Goal: Task Accomplishment & Management: Use online tool/utility

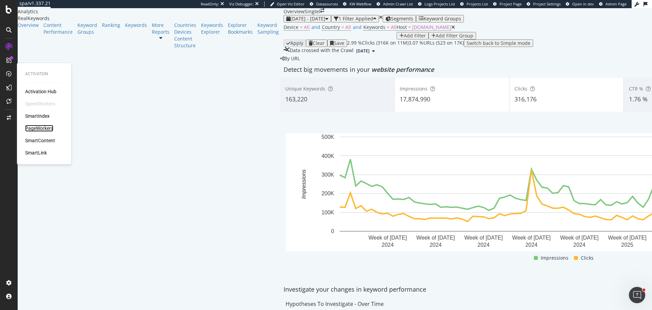
click at [46, 129] on div "PageWorkers" at bounding box center [39, 128] width 28 height 7
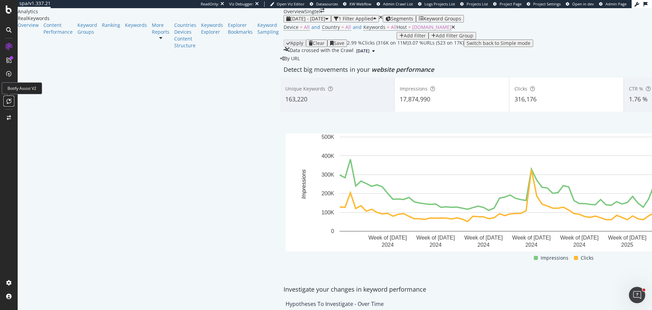
click at [13, 101] on div at bounding box center [8, 100] width 11 height 11
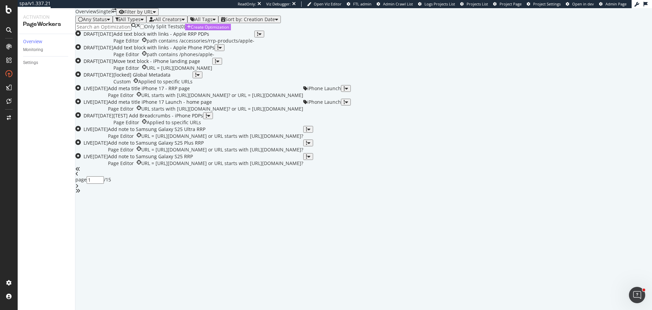
click at [229, 30] on div "Create Optimization" at bounding box center [210, 27] width 38 height 6
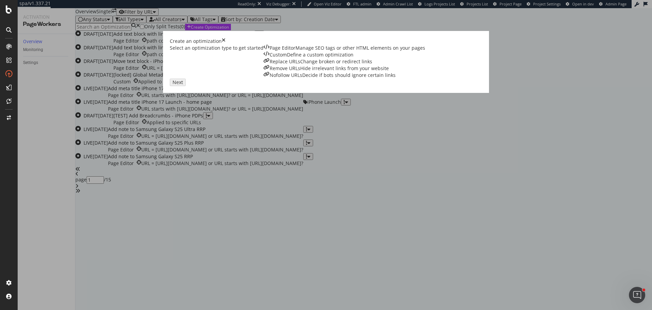
click at [270, 51] on div "Page Editor" at bounding box center [283, 48] width 26 height 7
click at [181, 85] on div "Next" at bounding box center [176, 82] width 9 height 6
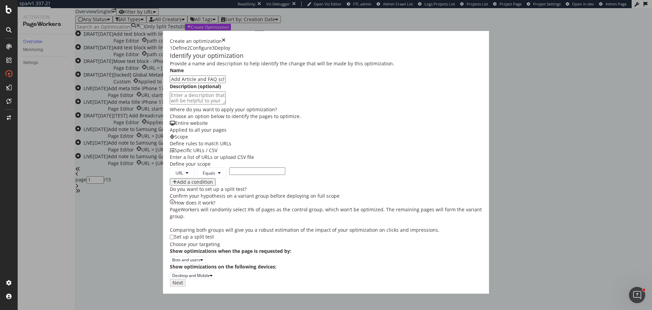
scroll to position [68, 0]
type input "Add Article and FAQ schema - iPhone 17 blog"
click at [229, 167] on input "modal" at bounding box center [257, 170] width 56 height 7
paste input "[URL][DOMAIN_NAME]"
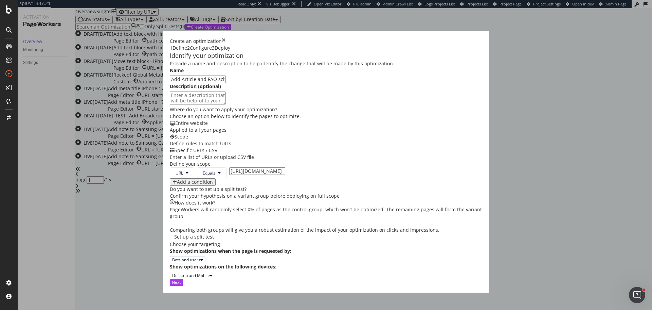
type input "[URL][DOMAIN_NAME]"
click at [483, 285] on div "Next" at bounding box center [326, 282] width 313 height 6
click at [181, 285] on div "Next" at bounding box center [176, 282] width 9 height 6
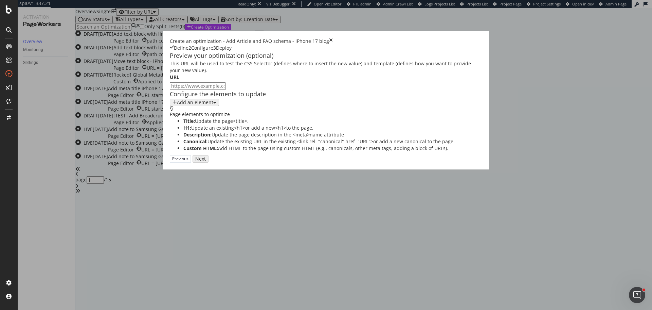
click at [177, 105] on div "Add an element" at bounding box center [195, 102] width 36 height 5
click at [152, 184] on div "Custom HTML" at bounding box center [138, 181] width 27 height 6
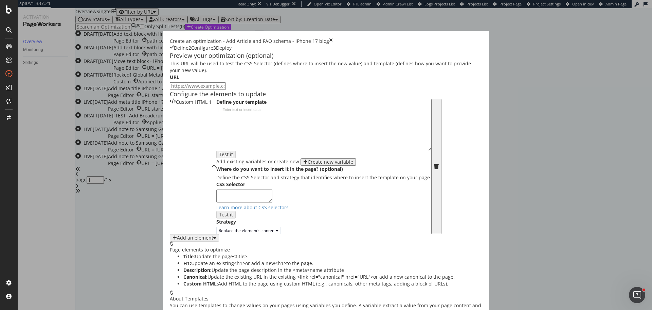
click at [216, 159] on div "modal" at bounding box center [323, 133] width 215 height 52
paste textarea "<script data-react-helmet="true" type="application/ld+json">"
type textarea "<script data-react-helmet="true" type="application/ld+json">"
type textarea "</script>"
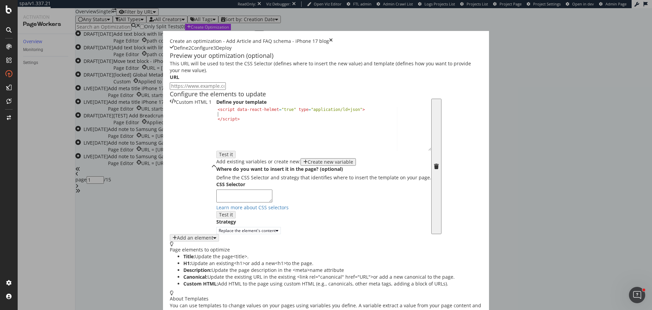
paste textarea "}"
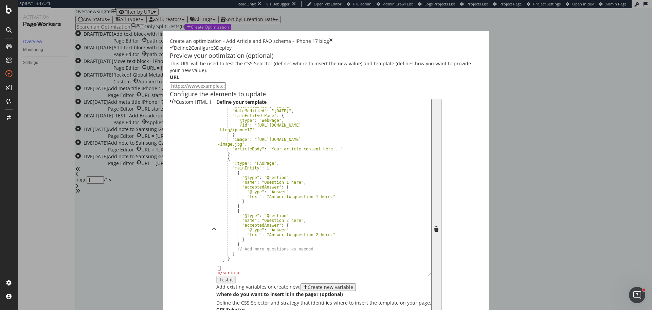
scroll to position [94, 0]
drag, startPoint x: 274, startPoint y: 200, endPoint x: 285, endPoint y: 326, distance: 125.6
click at [285, 309] on html "spa/v1.337.21 ReadOnly: Viz Debugger: Open Viz Editor FTL admin Admin Crawl Lis…" at bounding box center [326, 155] width 652 height 310
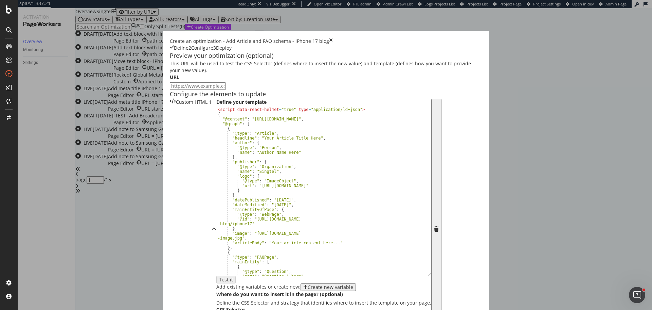
scroll to position [34, 0]
click at [216, 154] on div "< script data-react-helmet = "true" type = "application/ld+json" > { "@context"…" at bounding box center [321, 195] width 210 height 177
click at [216, 154] on div "< script data-react-helmet = "true" type = "application/ld+json" > { "@context"…" at bounding box center [321, 191] width 210 height 169
paste textarea "Cursor at row 7"
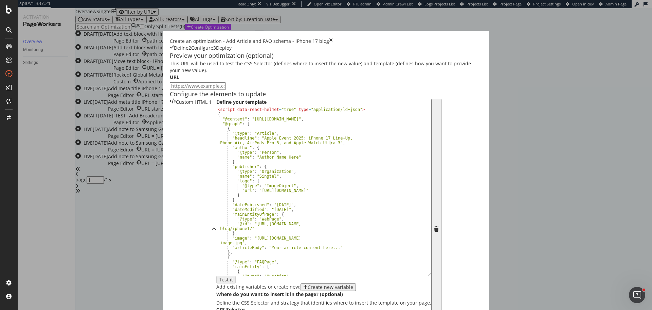
click at [216, 175] on div "< script data-react-helmet = "true" type = "application/ld+json" > { "@context"…" at bounding box center [321, 195] width 210 height 177
paste textarea "cdn1.singteldigital.com/content/dam/singtel/online-draft/singtel_logo_coloured"
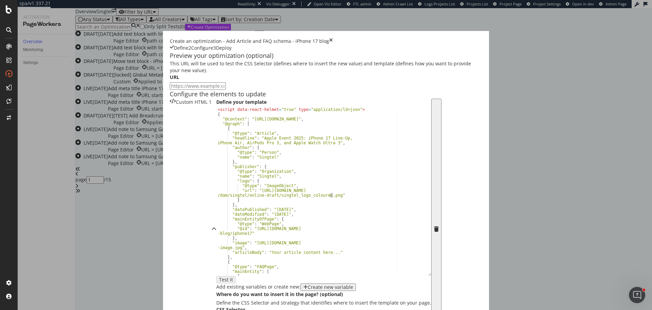
scroll to position [41, 0]
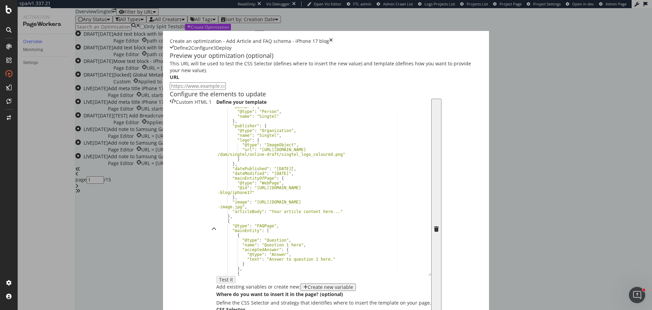
click at [216, 186] on div ""author" : { "@type" : "Person" , "name" : "Singtel" } , "publisher" : { "@type…" at bounding box center [321, 192] width 210 height 177
paste textarea "cdn2.singteldigital.com/content/dam/singtel/personal/products-services/mobile/i…"
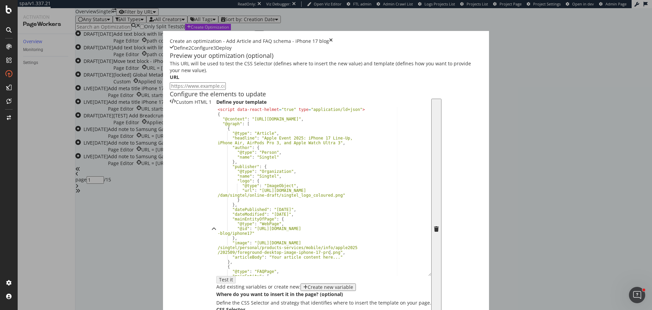
scroll to position [0, 31]
click at [253, 159] on div "< script data-react-helmet = "true" type = "application/ld+json" > { "@context"…" at bounding box center [321, 195] width 210 height 177
type textarea ""headline": "Apple Event 2025: iPhone 17 Line-Up, iPhone Air, AirPods Pro 3, an…"
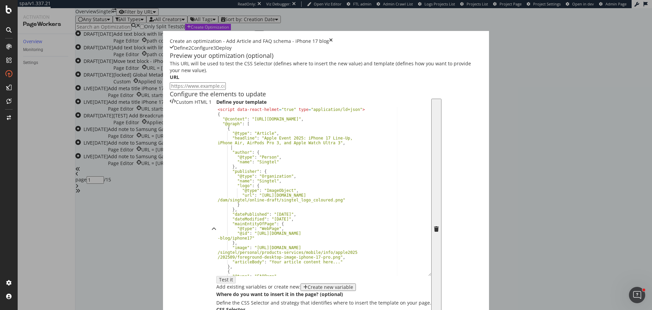
paste textarea ""description": "The new iPhone 17 lineup in Singapore release date and specs re…"
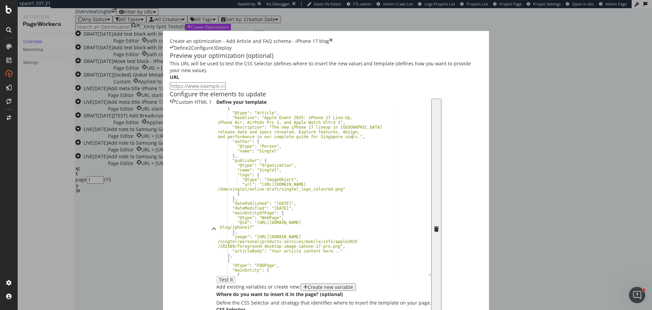
scroll to position [61, 0]
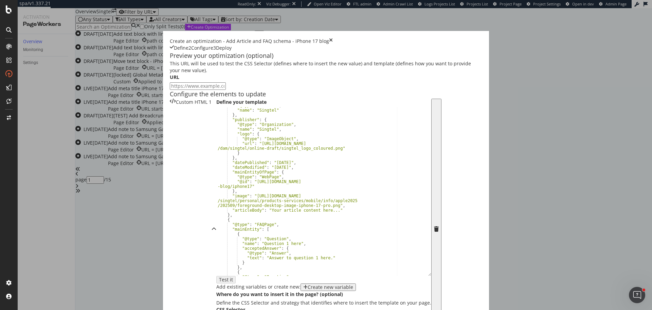
click at [216, 226] on div ""@type" : "Person" , "name" : "Singtel" } , "publisher" : { "@type" : "Organiza…" at bounding box center [321, 191] width 210 height 177
type textarea ""articleBody": "Your article content here...""
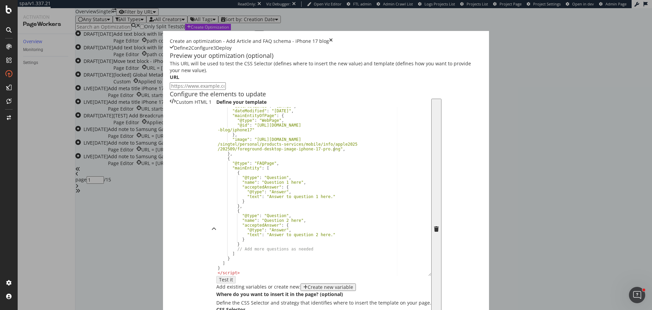
scroll to position [68, 0]
click at [216, 165] on div ""datePublished" : "2025-09-10" , "dateModified" : "2025-09-10" , "mainEntityOfP…" at bounding box center [321, 192] width 210 height 177
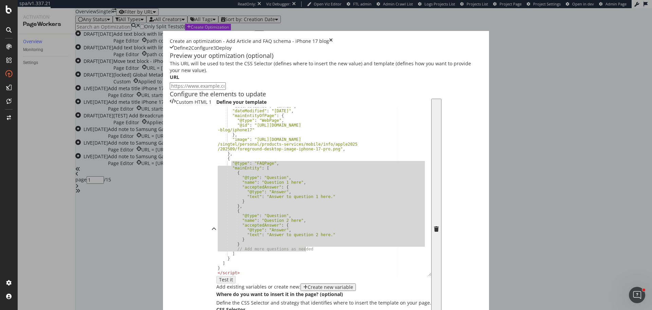
drag, startPoint x: 146, startPoint y: 146, endPoint x: 225, endPoint y: 232, distance: 116.9
click at [225, 232] on div ""datePublished" : "2025-09-10" , "dateModified" : "2025-09-10" , "mainEntityOfP…" at bounding box center [321, 192] width 210 height 177
paste textarea "}"
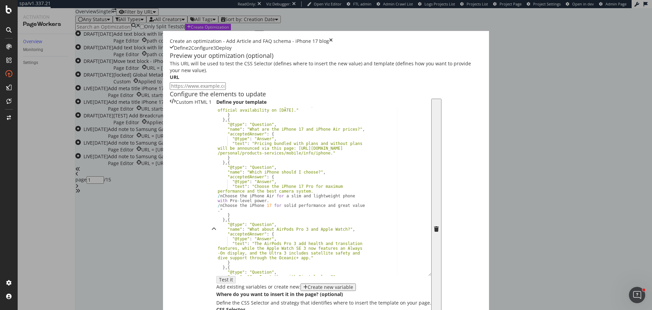
scroll to position [284, 0]
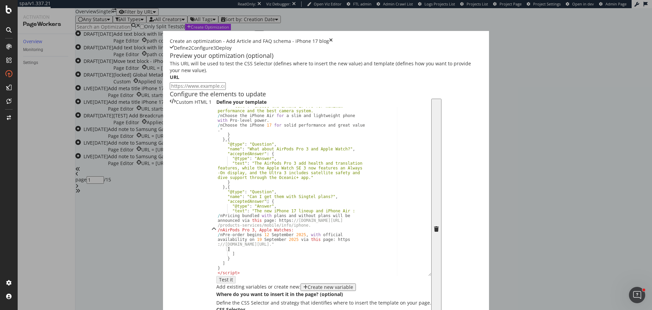
click at [216, 104] on div ""text" : "Choose the iPhone 17 Pro for maximum performance and the best camera …" at bounding box center [321, 195] width 210 height 182
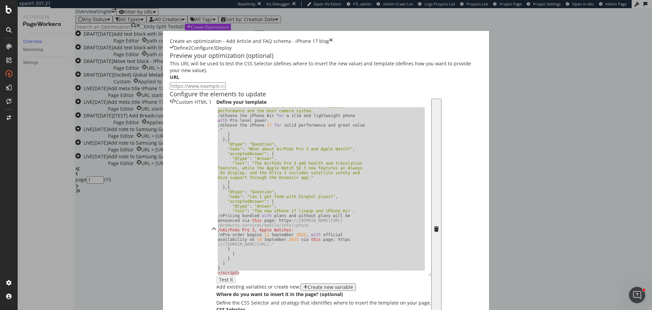
click at [216, 107] on div ""text" : "Choose the iPhone 17 Pro for maximum performance and the best camera …" at bounding box center [321, 191] width 210 height 169
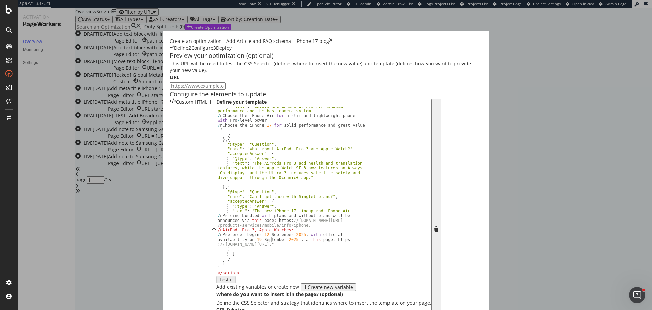
click at [216, 104] on div ""text" : "Choose the iPhone 17 Pro for maximum performance and the best camera …" at bounding box center [321, 195] width 210 height 182
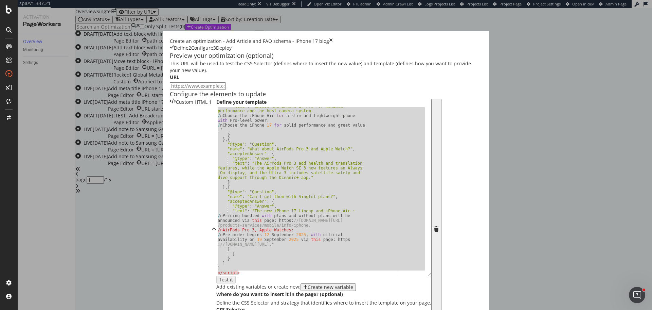
paste textarea "Cursor at row 75"
type textarea "</script>"
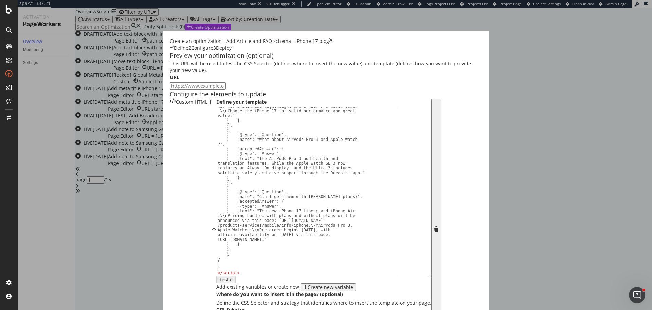
scroll to position [313, 0]
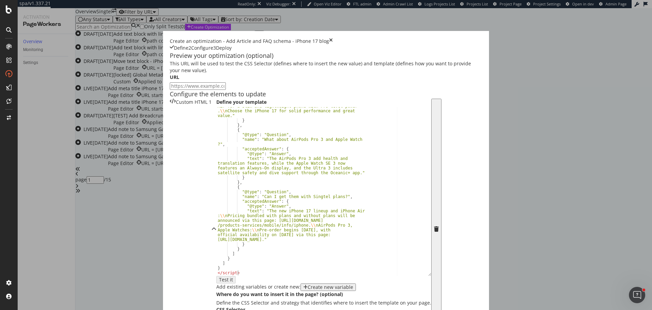
type textarea "head"
click at [174, 211] on div "Inside the element, at the end" at bounding box center [165, 214] width 68 height 6
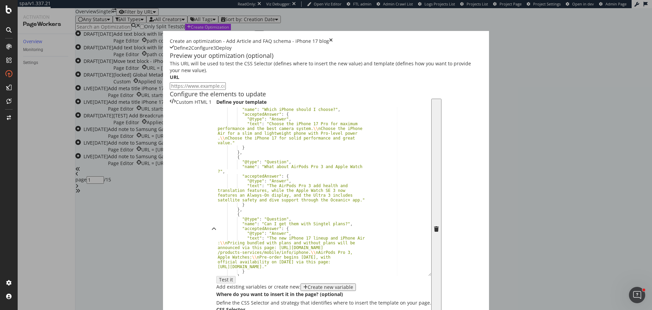
scroll to position [285, 0]
click at [216, 153] on div ""name" : "Which iPhone should I choose?" , "acceptedAnswer" : { "@type" : "Answ…" at bounding box center [321, 195] width 210 height 177
click at [216, 161] on div ""name" : "Which iPhone should I choose?" , "acceptedAnswer" : { "@type" : "Answ…" at bounding box center [321, 195] width 210 height 177
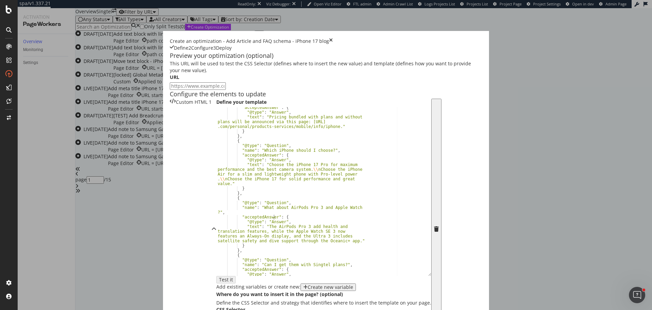
scroll to position [183, 0]
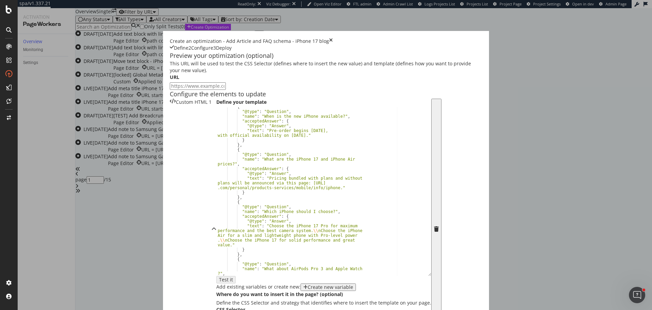
type textarea ""acceptedAnswer": {"
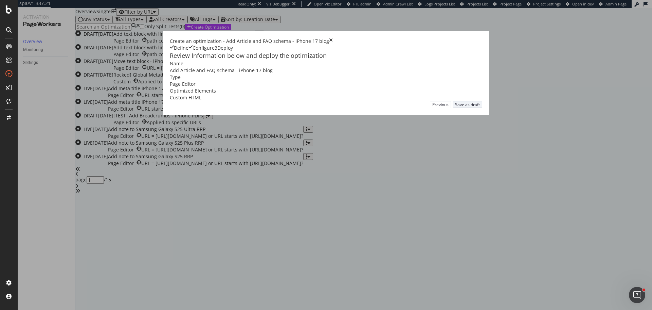
click at [480, 107] on div "Save as draft" at bounding box center [467, 105] width 25 height 6
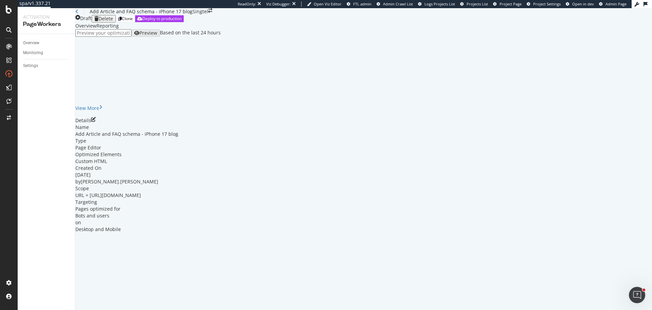
click at [131, 37] on input "url" at bounding box center [103, 32] width 56 height 7
paste input "[URL][DOMAIN_NAME]"
type input "[URL][DOMAIN_NAME]"
click at [157, 36] on div "Preview" at bounding box center [149, 32] width 18 height 5
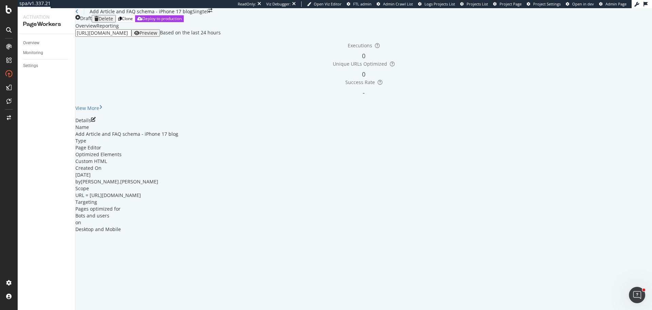
scroll to position [0, 0]
click at [30, 44] on div "Overview" at bounding box center [31, 42] width 16 height 7
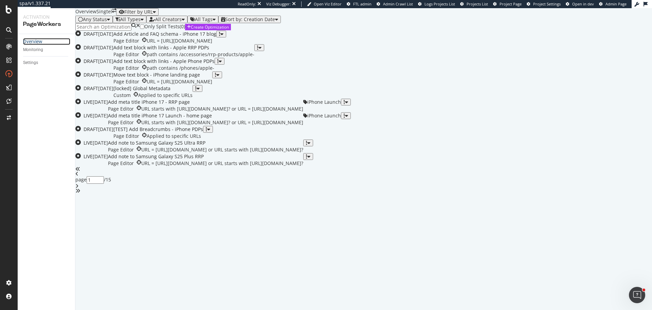
click at [33, 41] on div "Overview" at bounding box center [32, 41] width 19 height 7
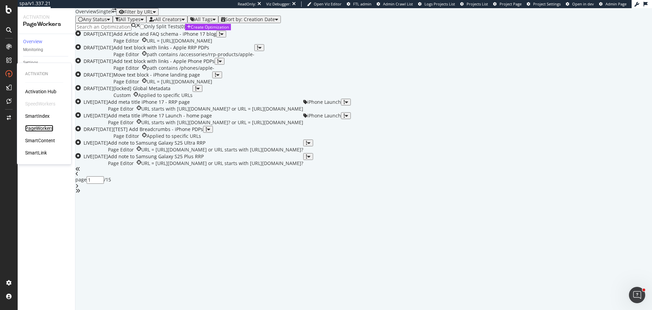
click at [46, 131] on div "PageWorkers" at bounding box center [39, 128] width 28 height 7
click at [11, 14] on div at bounding box center [9, 155] width 18 height 310
click at [11, 7] on icon at bounding box center [9, 9] width 6 height 8
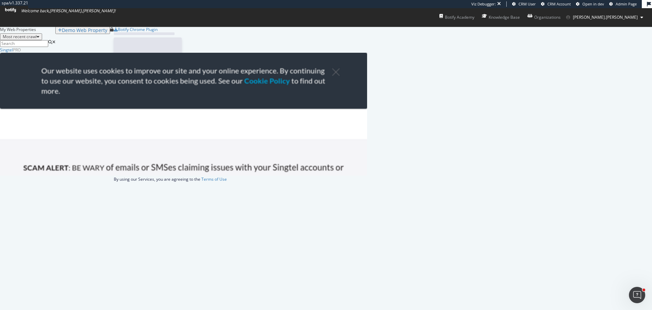
scroll to position [123, 362]
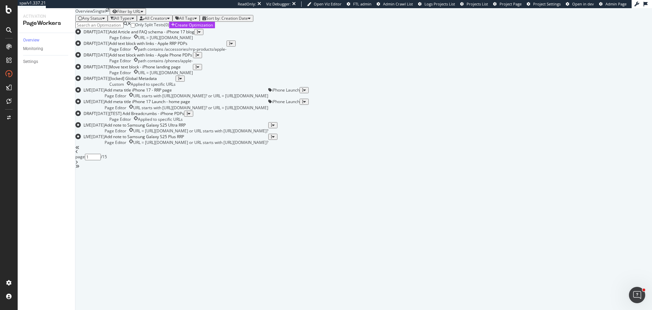
click at [107, 65] on div "Only Split Tests ( 0 ) Create Optimization DRAFT 11 Sep. 2025 Add Article and F…" at bounding box center [363, 95] width 577 height 147
click at [109, 29] on input at bounding box center [99, 25] width 48 height 7
click at [124, 29] on input at bounding box center [99, 25] width 48 height 7
click at [141, 14] on div "Filter by URL" at bounding box center [128, 11] width 23 height 5
click at [568, 38] on input "url" at bounding box center [592, 34] width 48 height 7
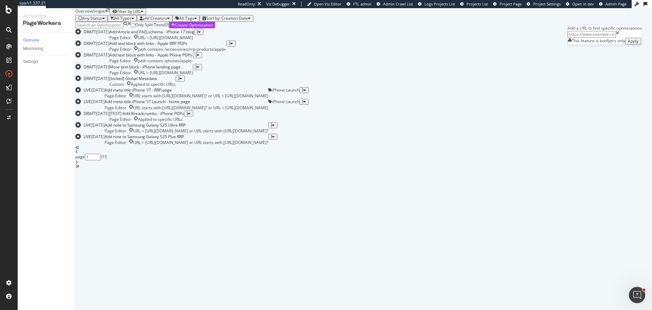
paste input "[URL][DOMAIN_NAME]"
type input "[URL][DOMAIN_NAME]"
click at [633, 43] on div "Apply" at bounding box center [633, 41] width 11 height 5
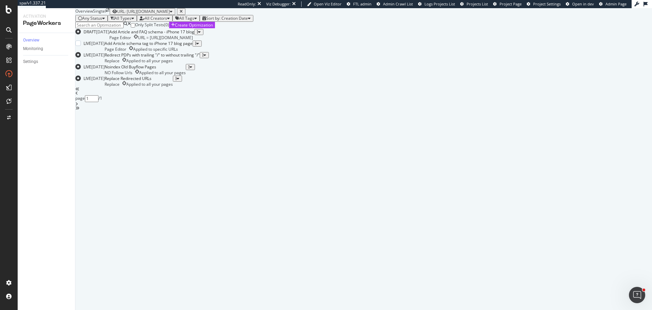
click at [193, 52] on div "Page Editor Applied to specific URLs" at bounding box center [149, 49] width 88 height 6
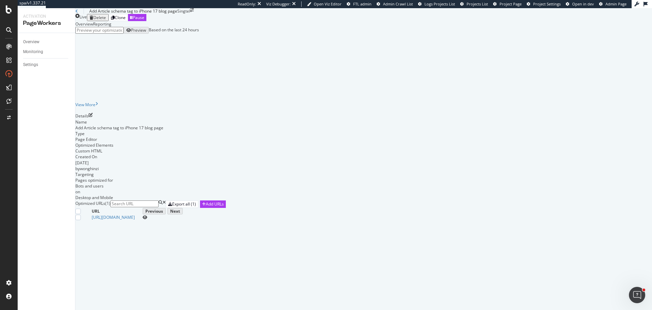
scroll to position [37, 0]
click at [93, 117] on icon "pen-to-square" at bounding box center [91, 115] width 4 height 4
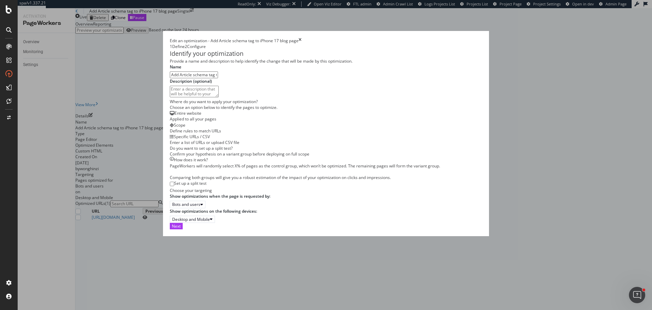
scroll to position [104, 0]
click at [181, 229] on div "Next" at bounding box center [176, 226] width 9 height 6
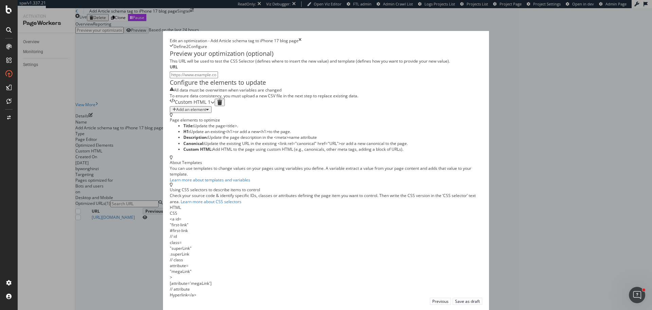
click at [202, 106] on div "Custom HTML 1" at bounding box center [190, 102] width 41 height 7
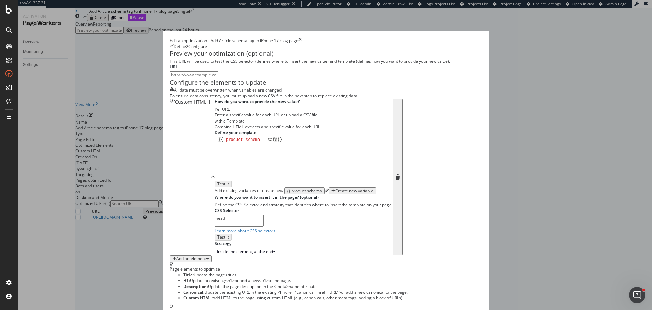
scroll to position [136, 0]
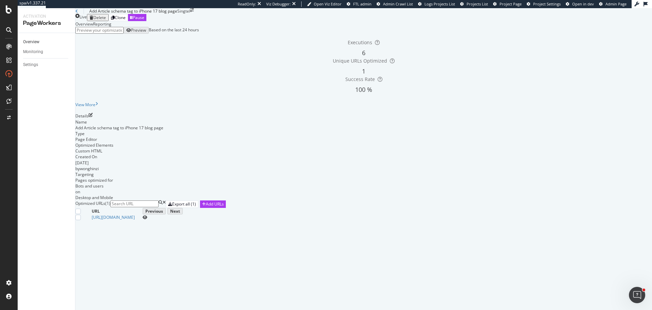
click at [34, 39] on div "Overview" at bounding box center [31, 41] width 16 height 7
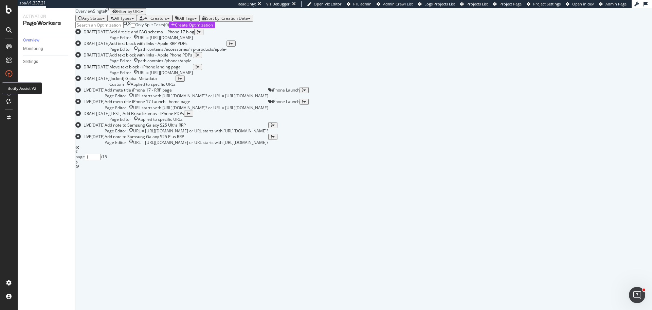
click at [10, 100] on icon at bounding box center [8, 100] width 5 height 5
click at [13, 102] on div at bounding box center [8, 100] width 11 height 11
click at [194, 35] on div "Add Article and FAQ schema - iPhone 17 blog" at bounding box center [151, 32] width 85 height 6
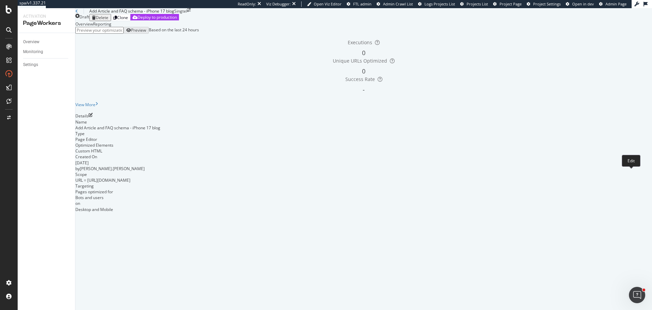
click at [93, 117] on icon "pen-to-square" at bounding box center [91, 115] width 4 height 4
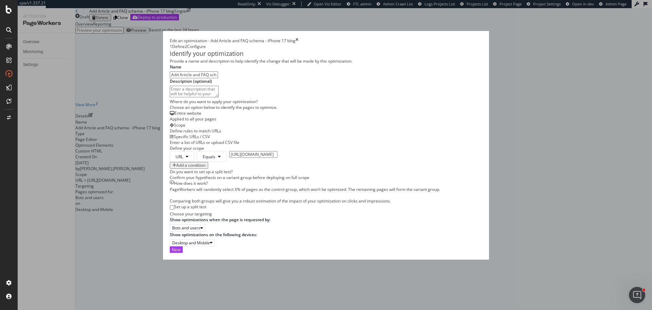
click at [483, 252] on div "Next" at bounding box center [326, 249] width 313 height 6
click at [181, 252] on div "Next" at bounding box center [176, 249] width 9 height 6
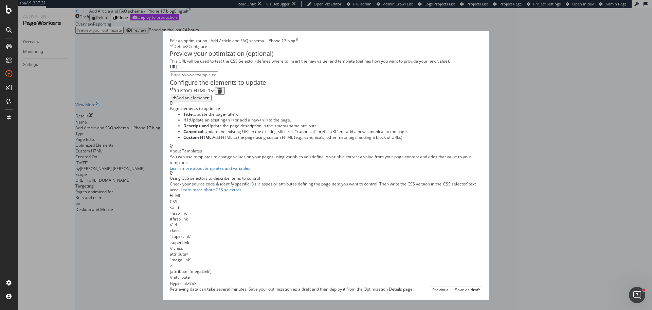
click at [211, 94] on div "Custom HTML 1" at bounding box center [190, 90] width 41 height 7
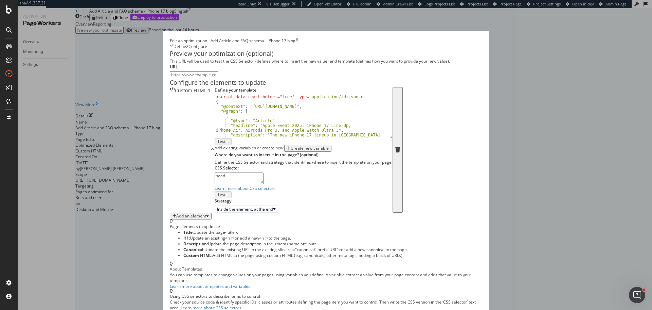
click at [215, 156] on div "< script data-react-helmet = "true" type = "application/ld+json" > { "@context"…" at bounding box center [301, 125] width 173 height 62
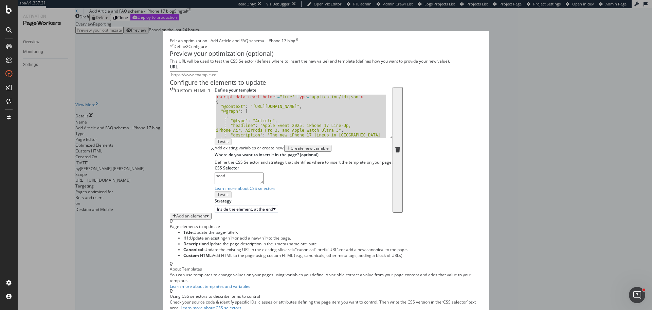
paste textarea "Cursor at row 76"
type textarea "</script>"
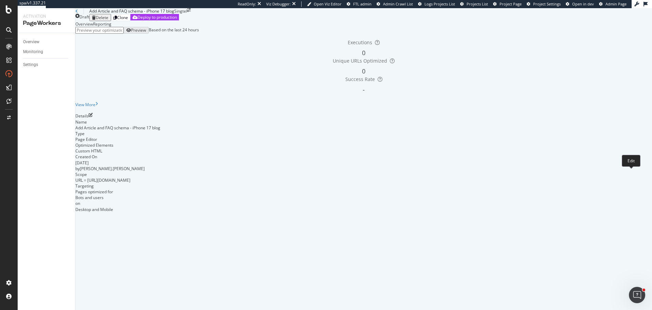
click at [93, 117] on icon "pen-to-square" at bounding box center [91, 115] width 4 height 4
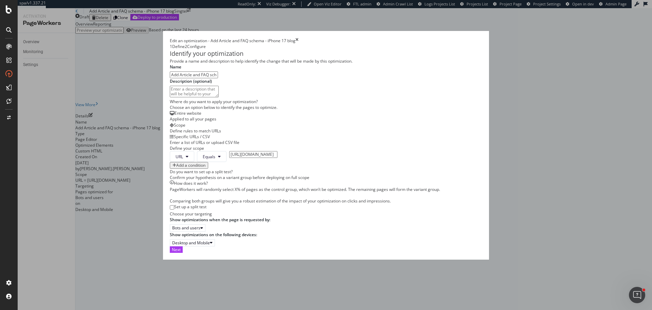
click at [170, 78] on input "Add Article and FAQ schema - iPhone 17 blog" at bounding box center [194, 74] width 48 height 7
type input "Add FAQ schema - iPhone 17 blog"
click at [183, 252] on button "Next" at bounding box center [176, 249] width 13 height 6
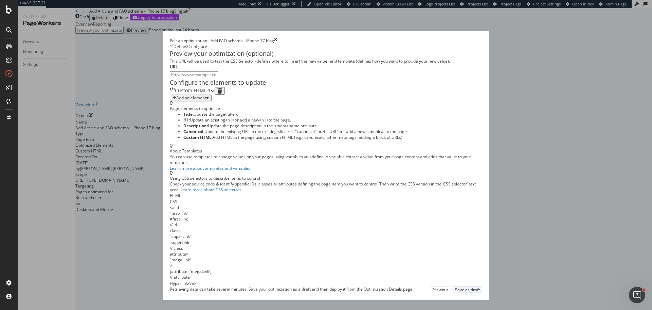
click at [480, 292] on div "Save as draft" at bounding box center [467, 289] width 25 height 6
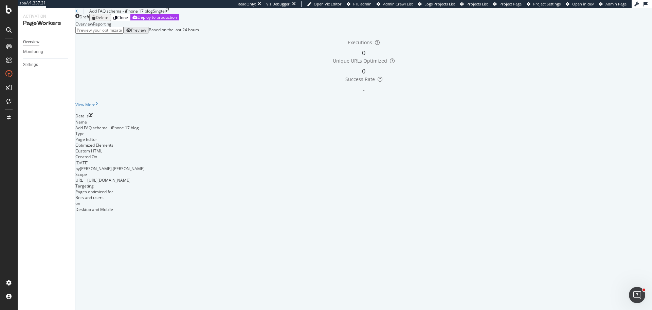
click at [31, 40] on div "Overview" at bounding box center [31, 41] width 16 height 7
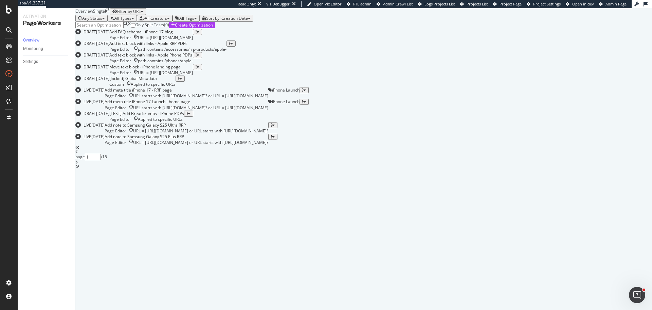
drag, startPoint x: 111, startPoint y: 55, endPoint x: 130, endPoint y: 51, distance: 19.7
click at [111, 29] on input at bounding box center [99, 25] width 48 height 7
click at [141, 14] on div "Filter by URL" at bounding box center [128, 11] width 23 height 5
click at [568, 38] on input "url" at bounding box center [592, 34] width 48 height 7
paste input "https://app.botify.com/singapore-telecommunications-limited-org/singtel/activat…"
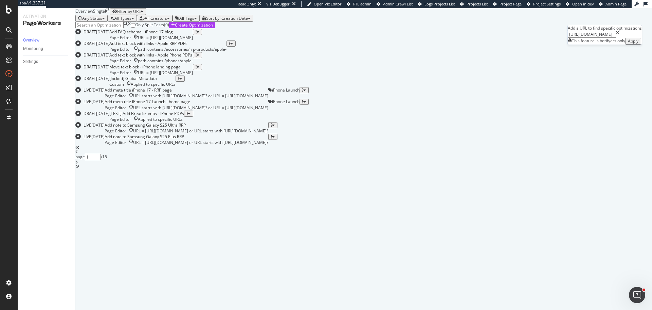
click at [586, 38] on input "https://app.botify.com/singapore-telecommunications-limited-org/singtel/activat…" at bounding box center [592, 34] width 48 height 7
paste input "www.singtel.com/personal/singtel-blog/iphone17"
type input "[URL][DOMAIN_NAME]"
click at [634, 43] on div "Apply" at bounding box center [633, 41] width 11 height 5
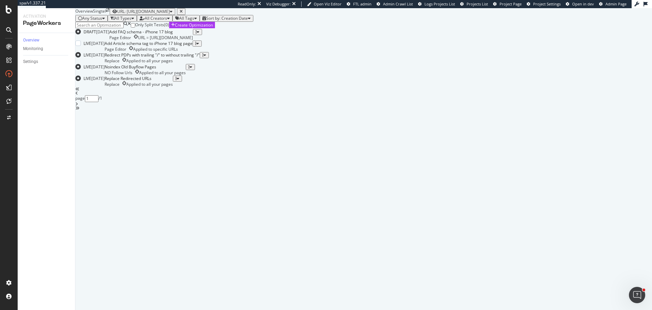
click at [193, 52] on div "Add Article schema tag to iPhone 17 blog page Page Editor Applied to specific U…" at bounding box center [149, 46] width 88 height 12
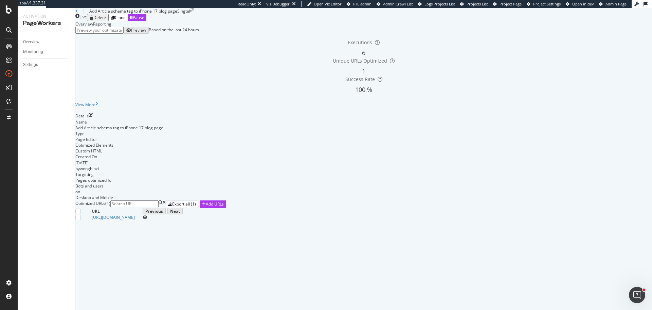
scroll to position [37, 0]
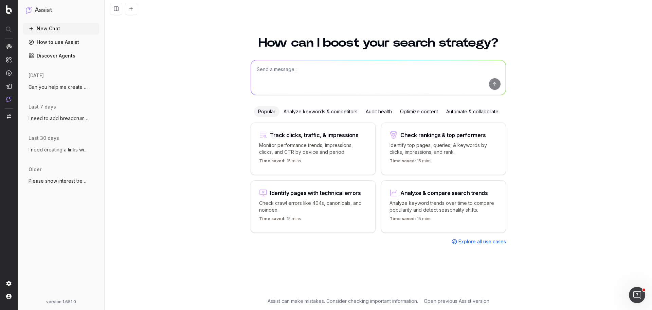
click at [282, 66] on textarea at bounding box center [378, 77] width 255 height 35
paste textarea "https://www.singtel.com/personal/singtel-blog/iphone17"
type textarea "I need help creating the Article and FAQ schema for this page: https://www.sing…"
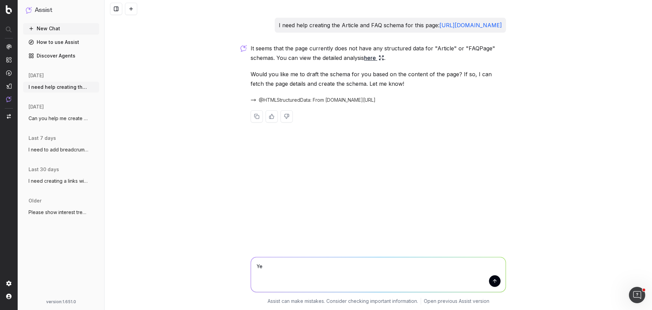
type textarea "Yes"
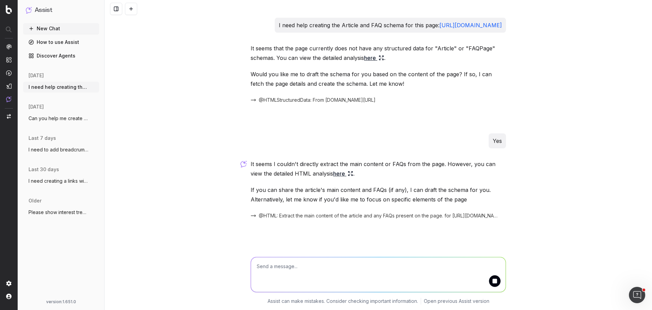
scroll to position [10, 0]
type textarea "Just create a template"
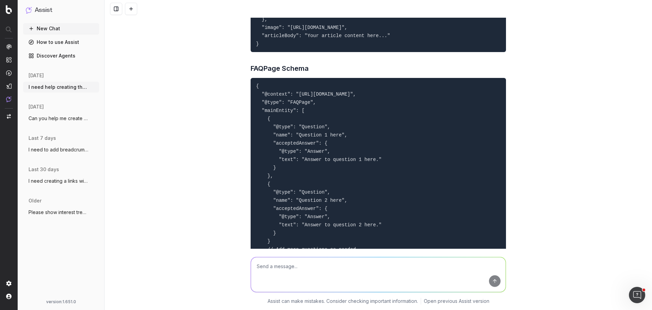
scroll to position [562, 0]
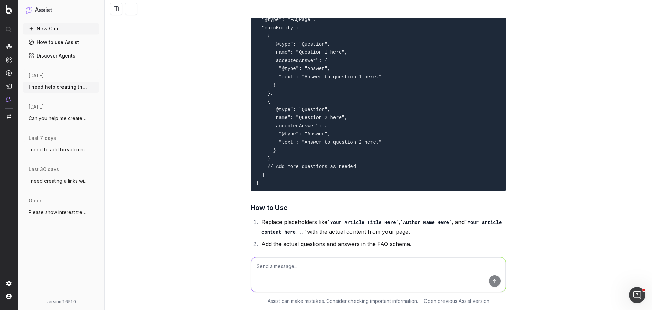
click at [309, 283] on textarea at bounding box center [378, 274] width 255 height 35
type textarea "combine them"
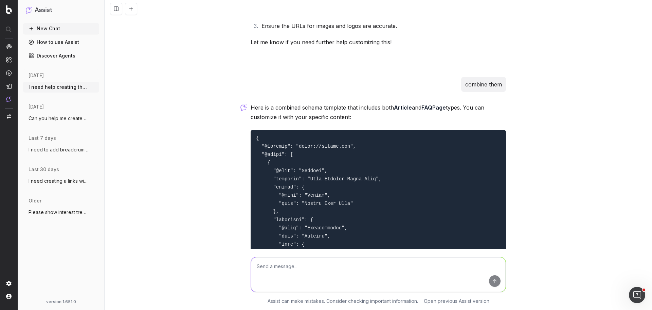
scroll to position [791, 0]
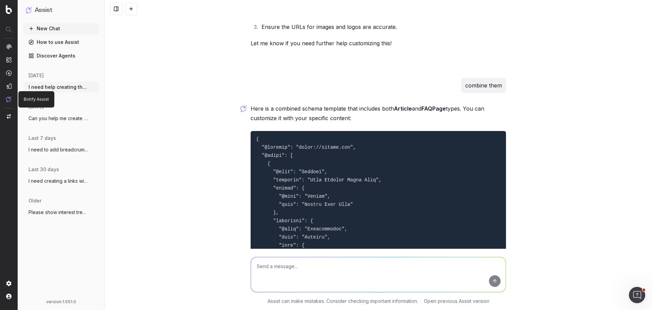
click at [45, 98] on p "Botify Assist" at bounding box center [36, 99] width 25 height 5
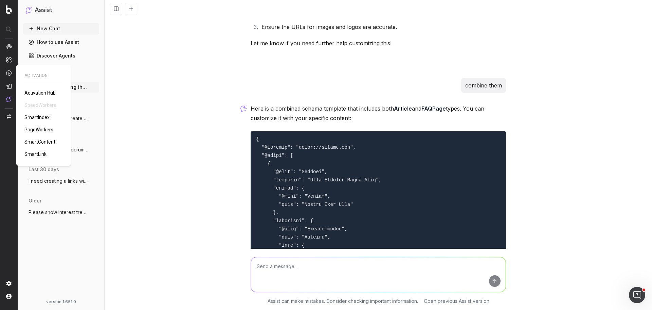
click at [41, 128] on span "PageWorkers" at bounding box center [38, 129] width 29 height 5
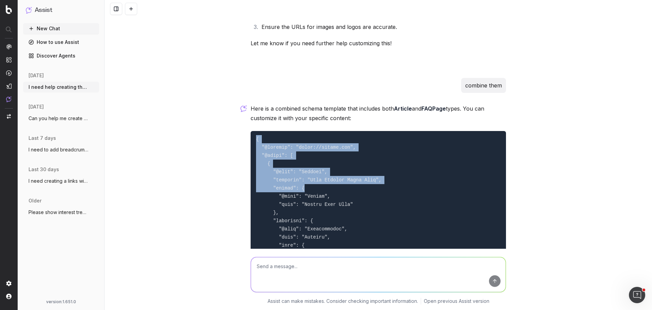
drag, startPoint x: 252, startPoint y: 148, endPoint x: 318, endPoint y: 199, distance: 82.9
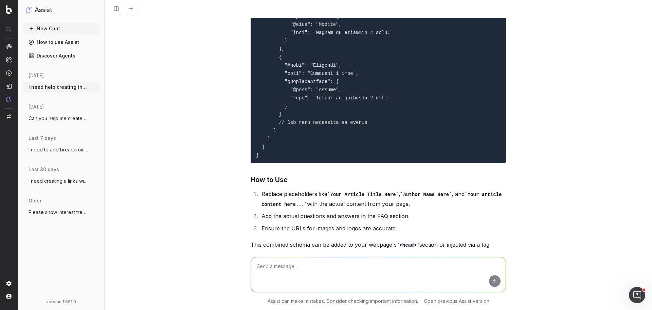
scroll to position [1233, 0]
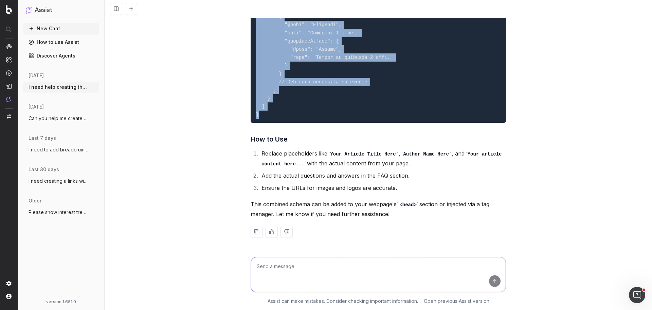
copy code "{ "@context": "https://schema.org", "@graph": [ { "@type": "Article", "headline…"
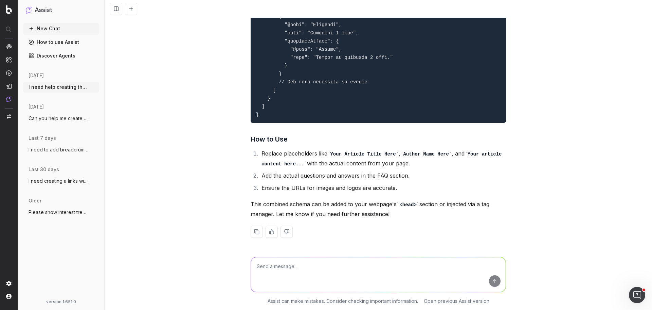
click at [310, 277] on textarea at bounding box center [378, 274] width 255 height 35
paste textarea "<script data-react-helmet="true" type="application/ld+json"> { "@context": "htt…"
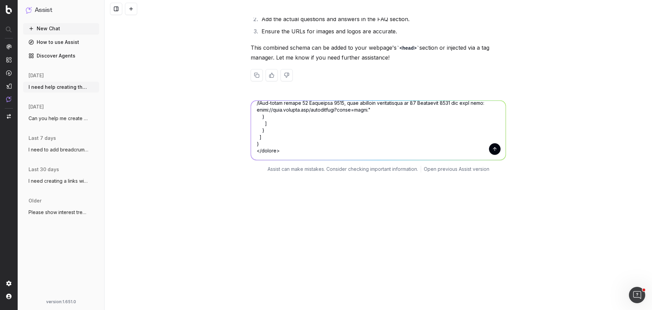
scroll to position [1304, 0]
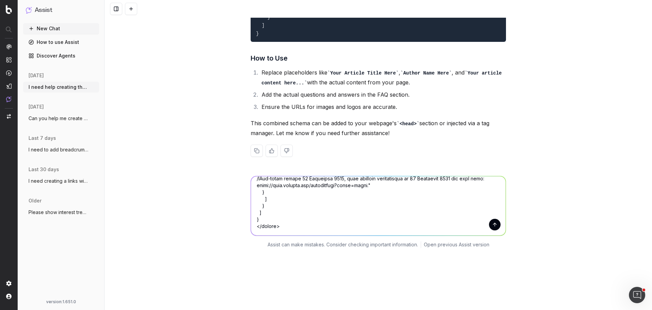
type textarea "Can you check my format for this schema script: <script data-react-helmet="true…"
click at [491, 230] on button "submit" at bounding box center [495, 224] width 12 height 12
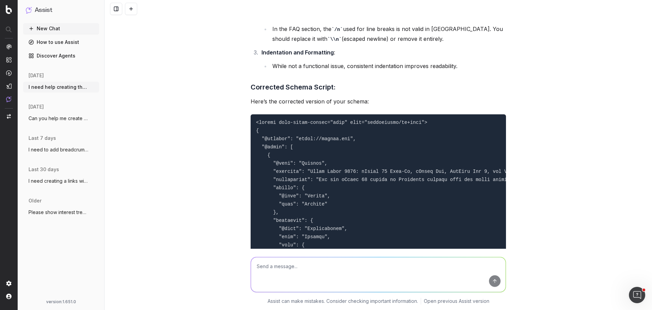
scroll to position [2439, 0]
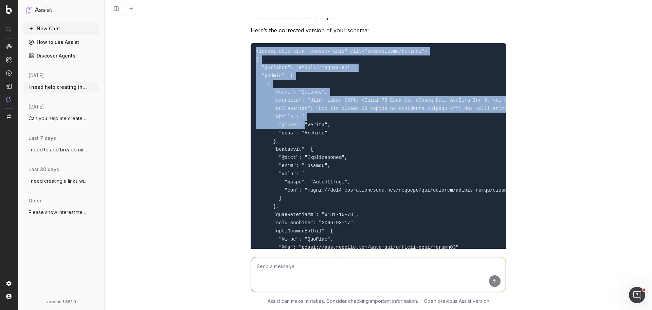
drag, startPoint x: 250, startPoint y: 59, endPoint x: 299, endPoint y: 135, distance: 89.5
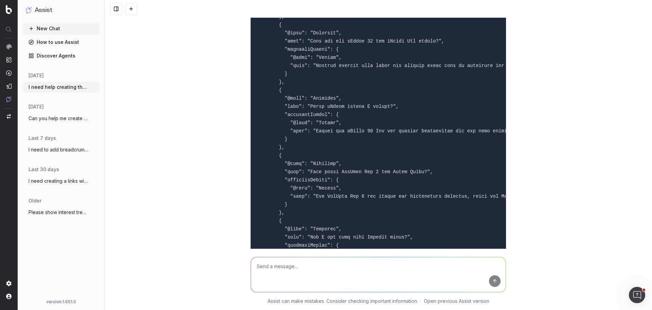
scroll to position [2982, 0]
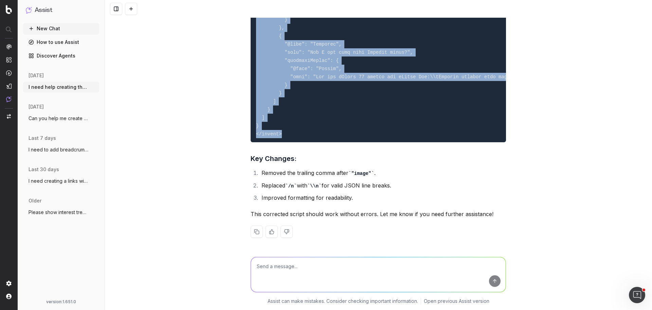
copy code "<script data-react-helmet="true" type="application/ld+json"> { "@context": "htt…"
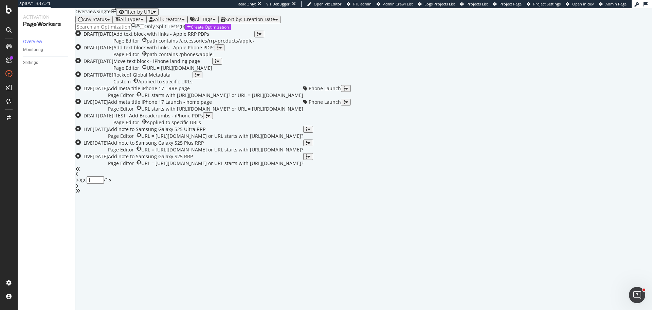
click at [117, 31] on input at bounding box center [103, 26] width 56 height 7
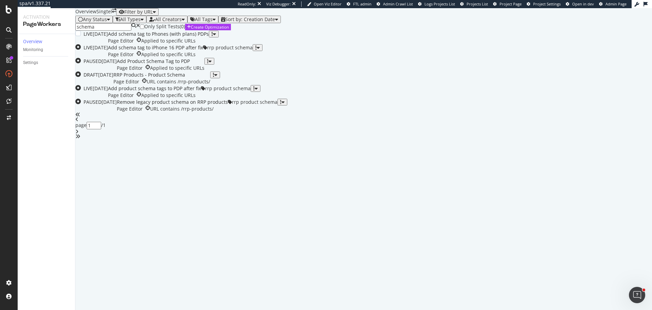
click at [209, 44] on div "Page Editor Applied to specific URLs" at bounding box center [158, 40] width 101 height 7
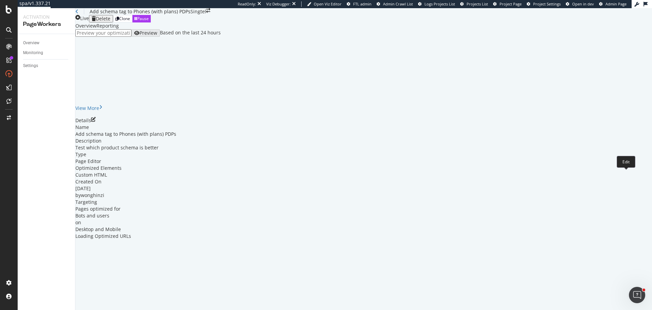
click at [96, 122] on icon "pen-to-square" at bounding box center [93, 119] width 5 height 5
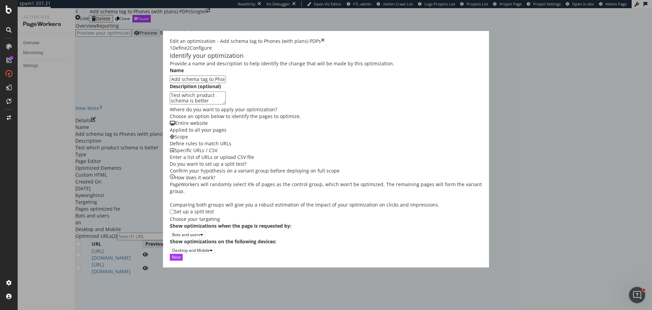
drag, startPoint x: 517, startPoint y: 298, endPoint x: 482, endPoint y: 283, distance: 38.6
click at [181, 260] on div "Next" at bounding box center [176, 257] width 9 height 6
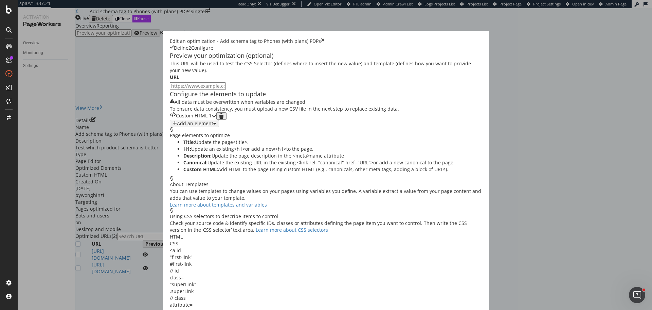
click at [196, 120] on div "Custom HTML 1" at bounding box center [191, 115] width 42 height 7
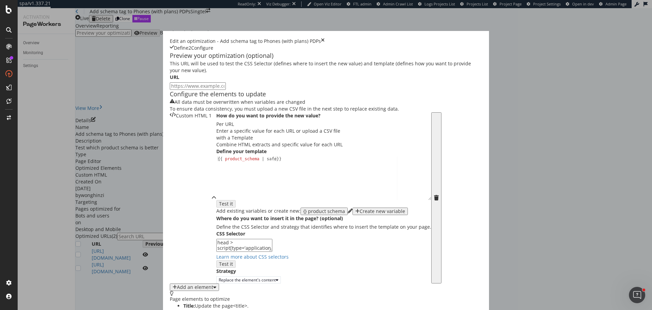
scroll to position [102, 0]
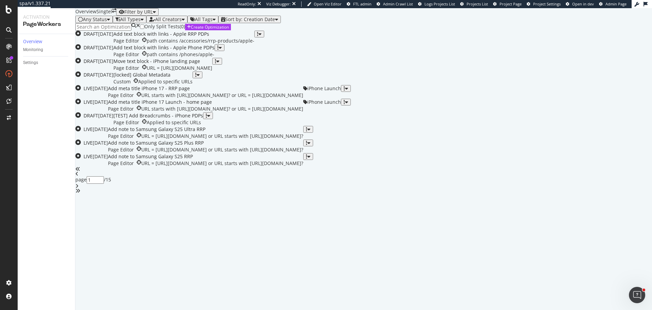
click at [111, 31] on input at bounding box center [103, 26] width 56 height 7
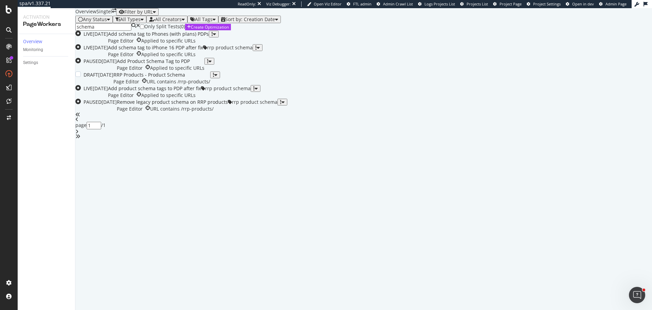
click at [210, 85] on div "RRP Products - Product Schema Page Editor URL contains /rrp-products/" at bounding box center [161, 78] width 97 height 14
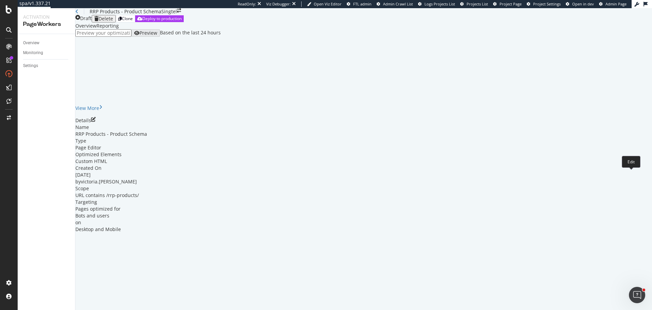
click at [96, 122] on icon "pen-to-square" at bounding box center [93, 119] width 5 height 5
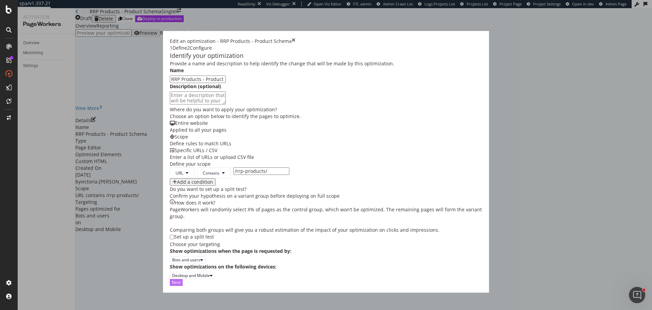
click at [183, 285] on button "Next" at bounding box center [176, 282] width 13 height 6
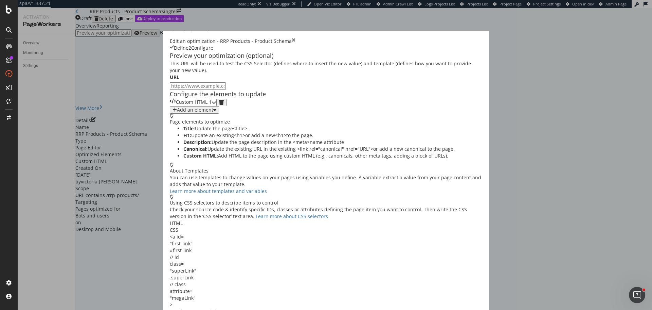
click at [205, 106] on div "Custom HTML 1" at bounding box center [191, 102] width 42 height 7
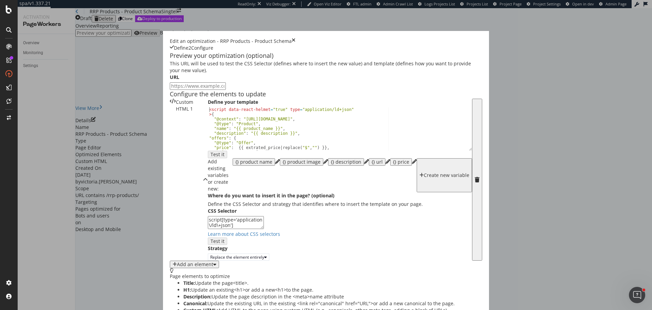
click at [208, 160] on div "< script data-react-helmet = "true" type = "application/ld+json" > { "@context"…" at bounding box center [337, 135] width 259 height 57
type textarea "<script data-react-helmet="true" type="application/ld+json">{"
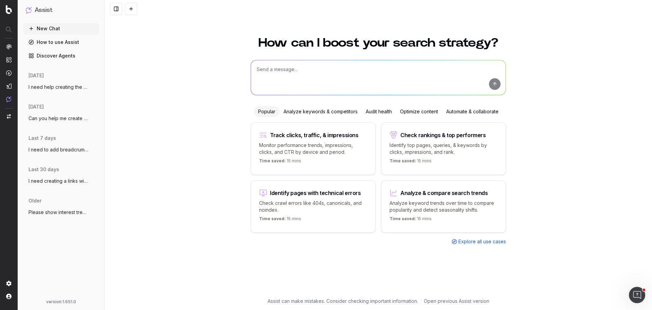
click at [59, 87] on span "I need help creating the Article and FAQ" at bounding box center [59, 87] width 60 height 7
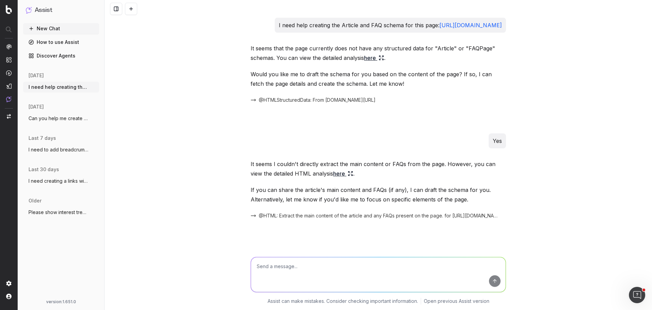
scroll to position [2982, 0]
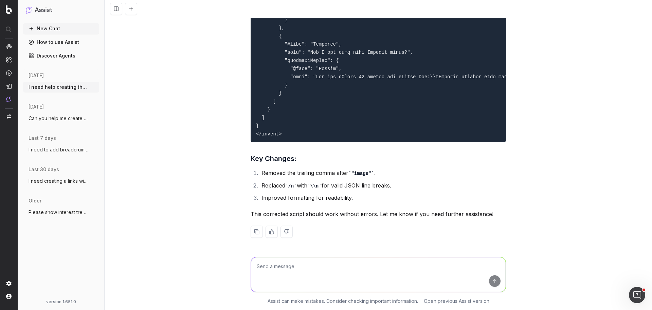
click at [302, 275] on textarea at bounding box center [378, 274] width 255 height 35
type textarea "Remove the Article schema from the script"
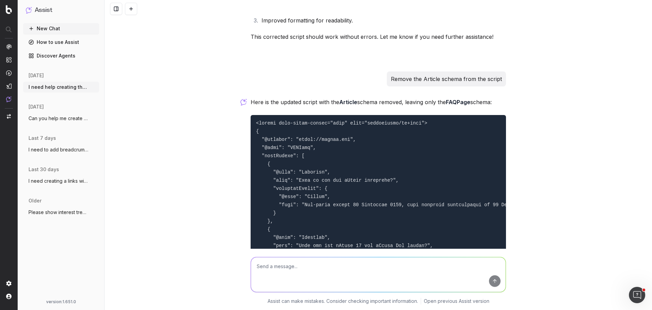
scroll to position [3138, 0]
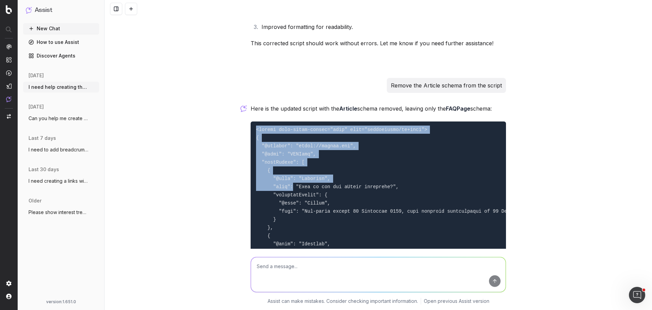
drag, startPoint x: 254, startPoint y: 143, endPoint x: 287, endPoint y: 199, distance: 65.0
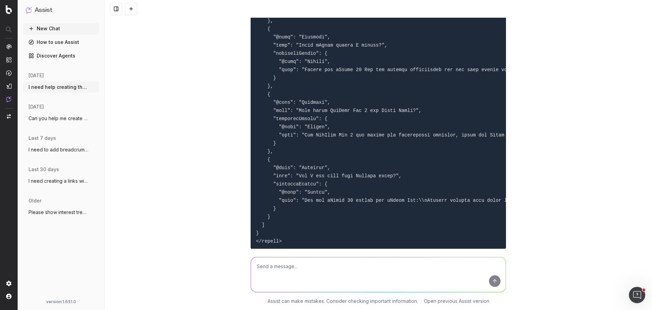
scroll to position [3478, 0]
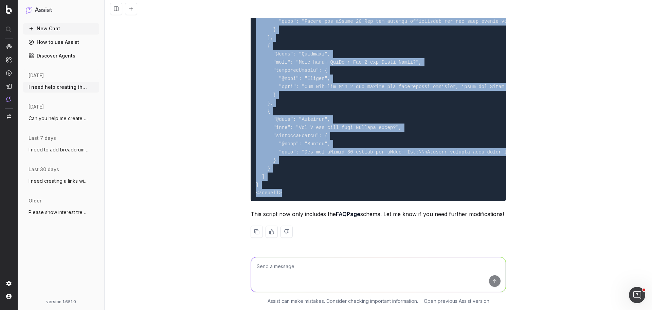
click at [284, 187] on pre at bounding box center [379, 1] width 256 height 400
copy code "<script data-react-helmet="true" type="application/ld+json"> { "@context": "[UR…"
